Goal: Task Accomplishment & Management: Manage account settings

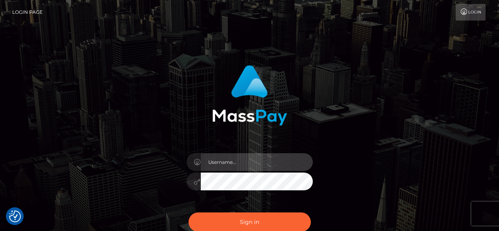
click at [232, 166] on input "text" at bounding box center [257, 162] width 112 height 18
type input "[EMAIL_ADDRESS][DOMAIN_NAME]"
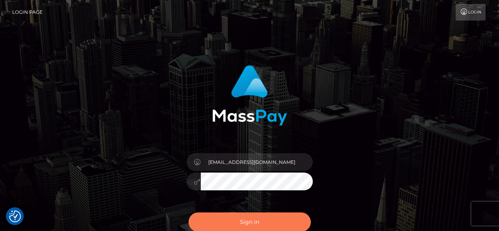
click at [257, 226] on button "Sign in" at bounding box center [250, 221] width 122 height 19
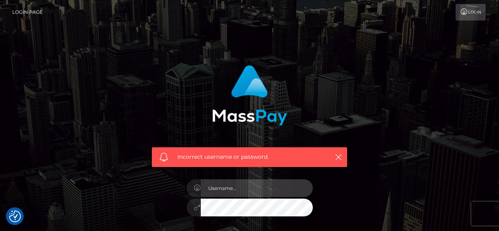
click at [280, 195] on input "text" at bounding box center [257, 188] width 112 height 18
type input "chihime.98@gmail.com"
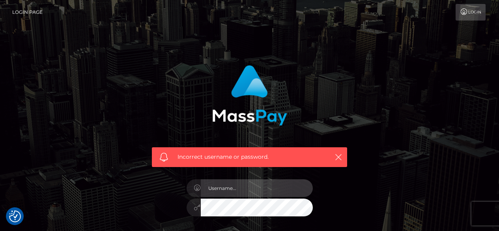
click at [251, 190] on input "text" at bounding box center [257, 188] width 112 height 18
type input "c"
type input "[EMAIL_ADDRESS][DOMAIN_NAME]"
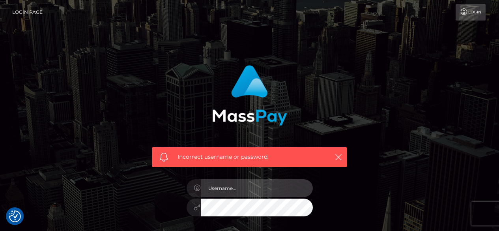
click at [243, 184] on input "text" at bounding box center [257, 188] width 112 height 18
type input "[EMAIL_ADDRESS][DOMAIN_NAME]"
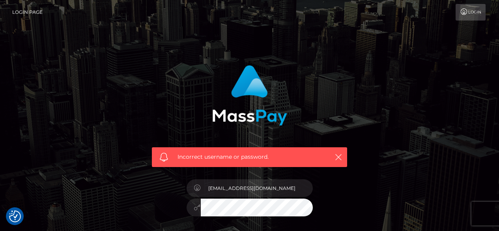
click at [478, 16] on link "Login" at bounding box center [471, 12] width 30 height 17
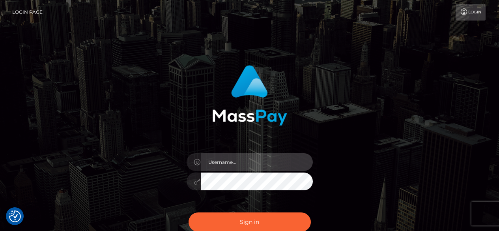
click at [263, 157] on input "text" at bounding box center [257, 162] width 112 height 18
type input "[EMAIL_ADDRESS][DOMAIN_NAME]"
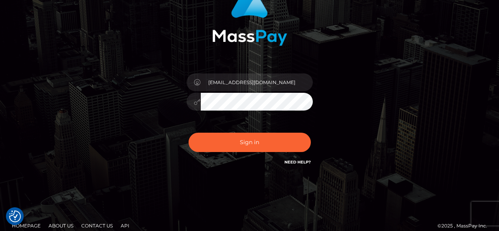
scroll to position [80, 0]
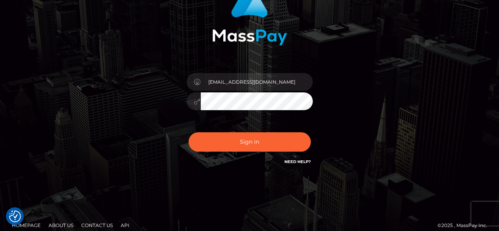
click at [302, 159] on link "Need Help?" at bounding box center [298, 161] width 26 height 5
click at [384, 87] on div "[EMAIL_ADDRESS][DOMAIN_NAME] Sign in" at bounding box center [250, 79] width 450 height 201
click at [189, 132] on button "Sign in" at bounding box center [250, 141] width 122 height 19
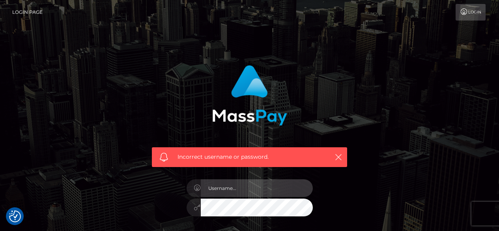
click at [239, 193] on input "text" at bounding box center [257, 188] width 112 height 18
click at [230, 190] on input "text" at bounding box center [257, 188] width 112 height 18
type input "chihime"
